Goal: Information Seeking & Learning: Understand process/instructions

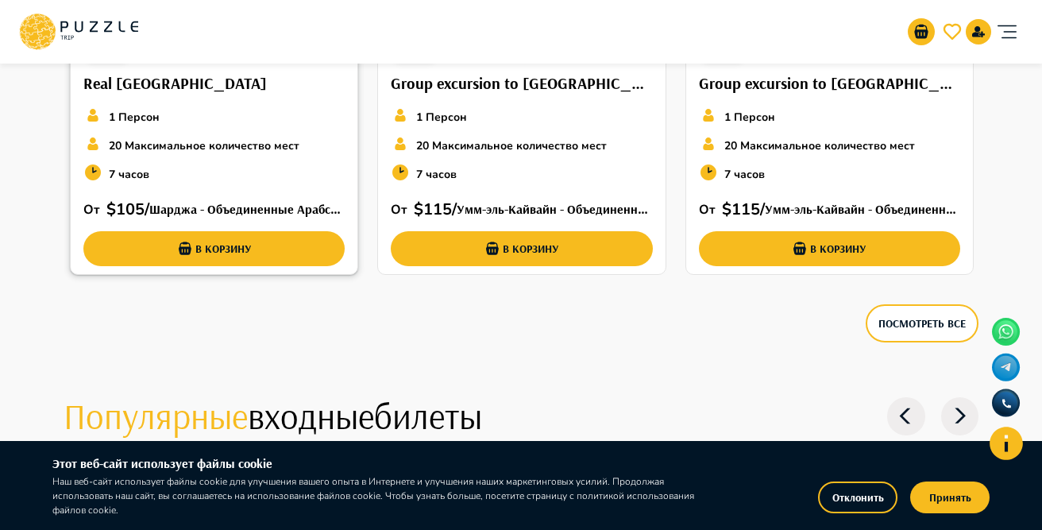
scroll to position [4517, 0]
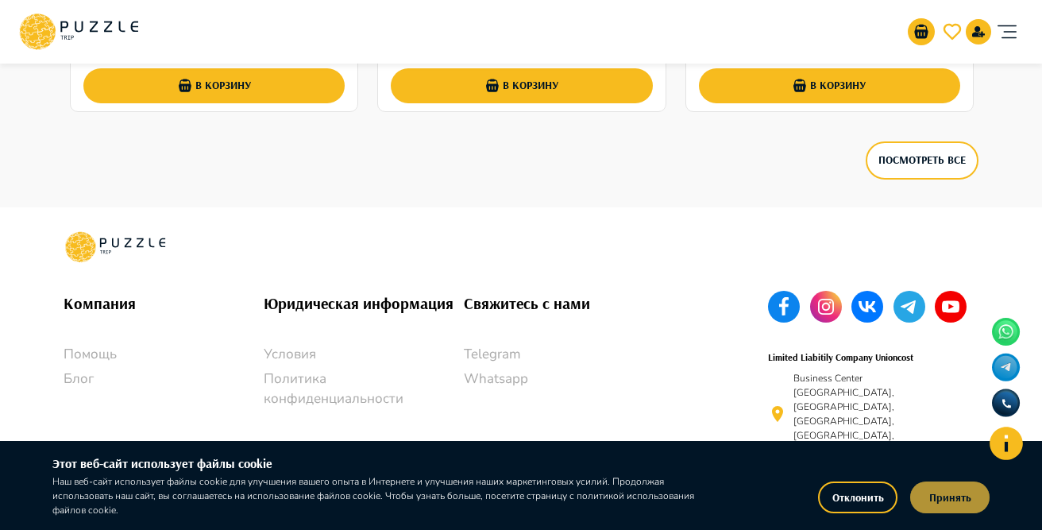
click at [966, 502] on button "Принять" at bounding box center [949, 497] width 79 height 32
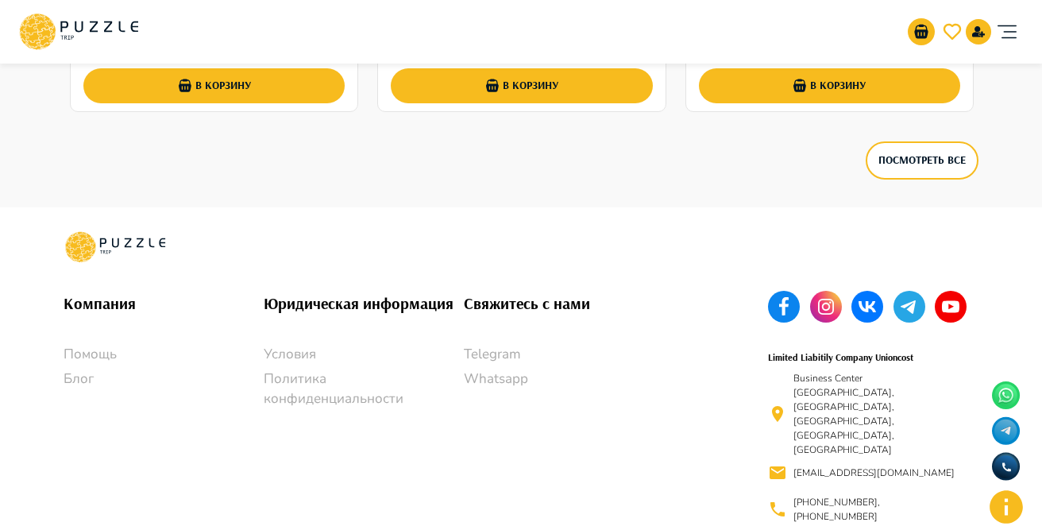
scroll to position [2794, 0]
click at [305, 287] on div "Компания Помощь Блог Юридическая информация Условия Политика конфиденциальности…" at bounding box center [387, 401] width 686 height 258
click at [305, 303] on h6 "Юридическая информация" at bounding box center [364, 303] width 200 height 25
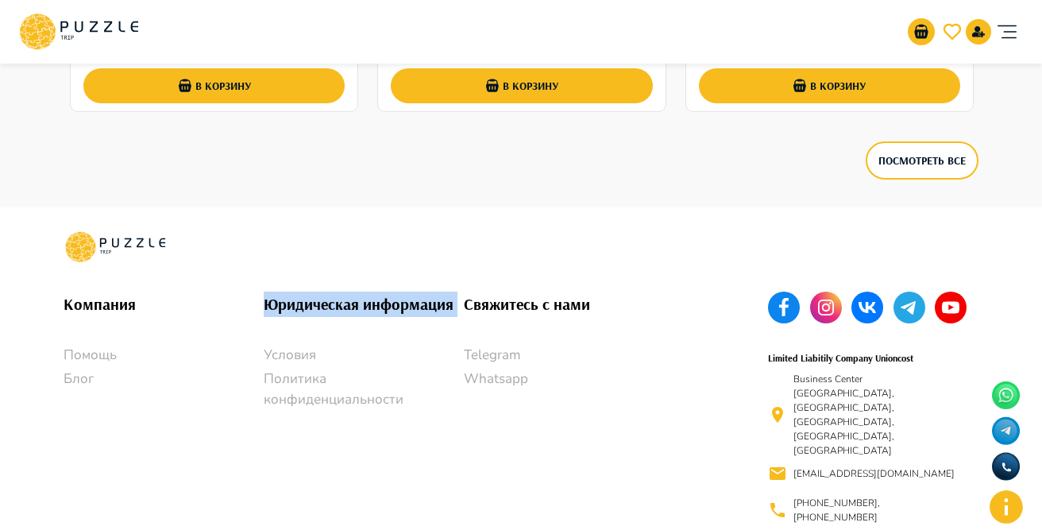
click at [305, 303] on h6 "Юридическая информация" at bounding box center [364, 303] width 200 height 25
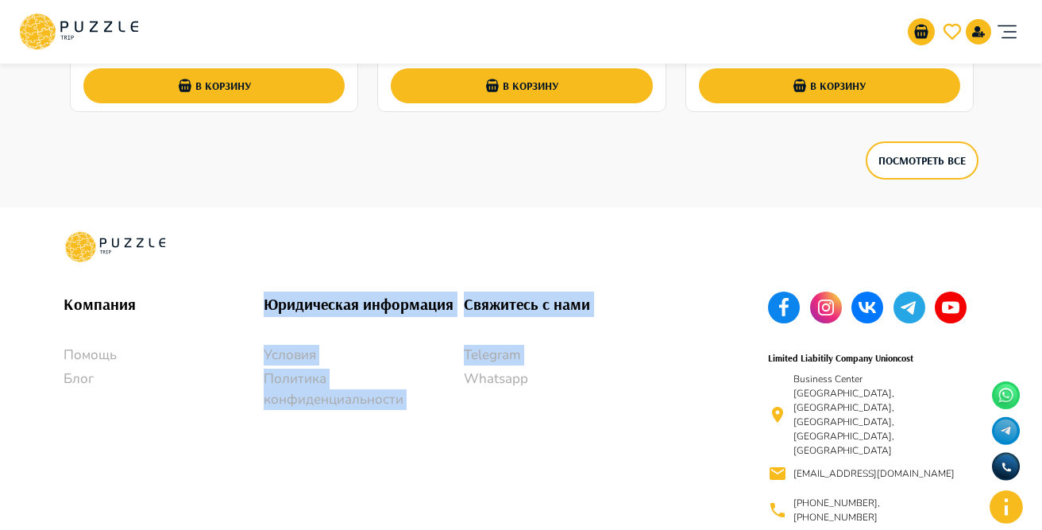
drag, startPoint x: 305, startPoint y: 303, endPoint x: 687, endPoint y: 341, distance: 383.7
click at [687, 341] on div "Компания Помощь Блог Юридическая информация Условия Политика конфиденциальности…" at bounding box center [387, 401] width 686 height 258
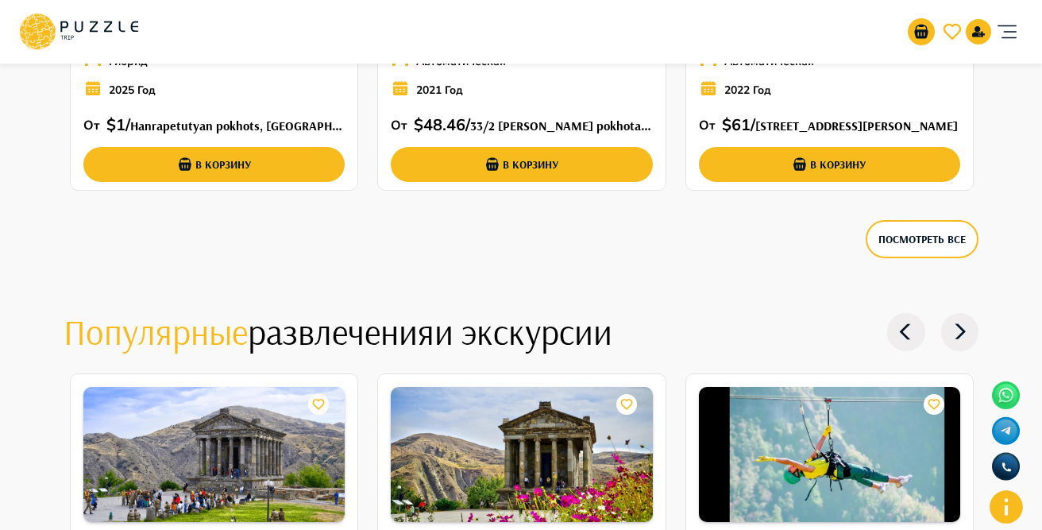
scroll to position [2047, 0]
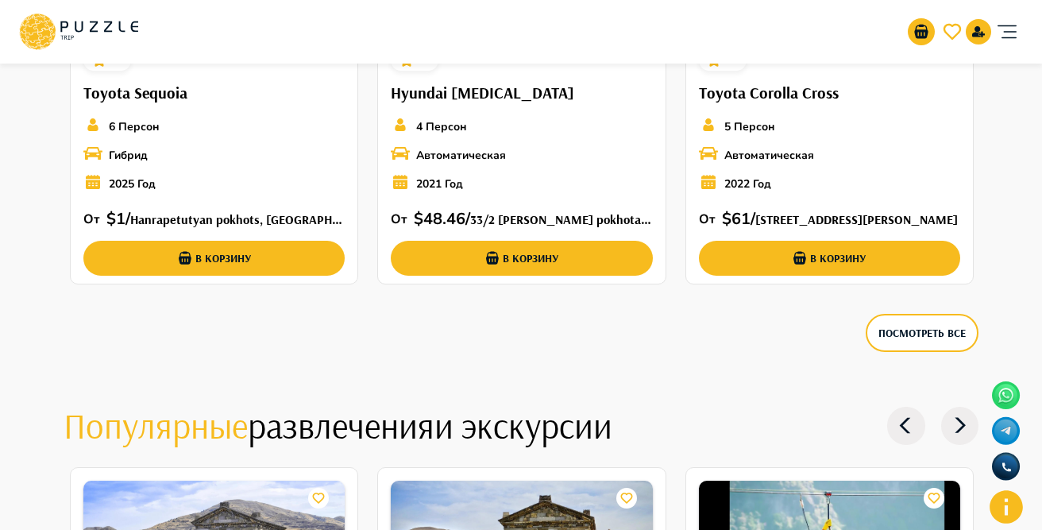
click at [1005, 39] on icon "account of current user" at bounding box center [1007, 32] width 32 height 32
